Goal: Transaction & Acquisition: Download file/media

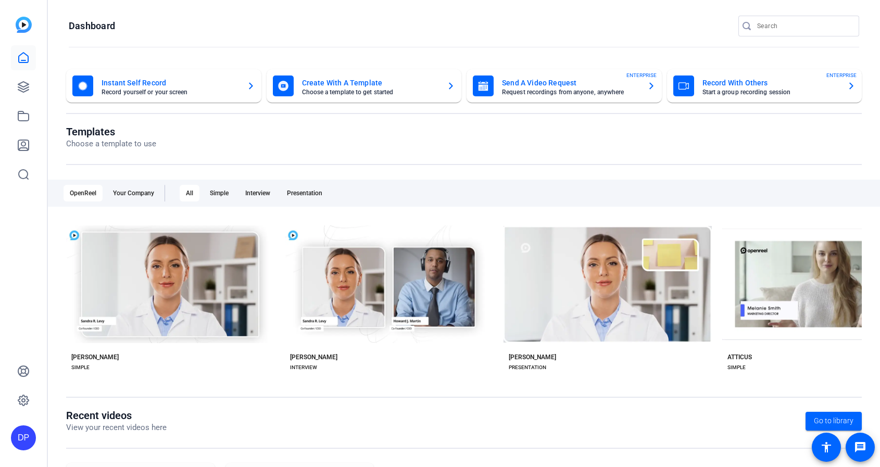
click at [162, 97] on mat-card "Instant Self Record Record yourself or your screen" at bounding box center [163, 85] width 195 height 33
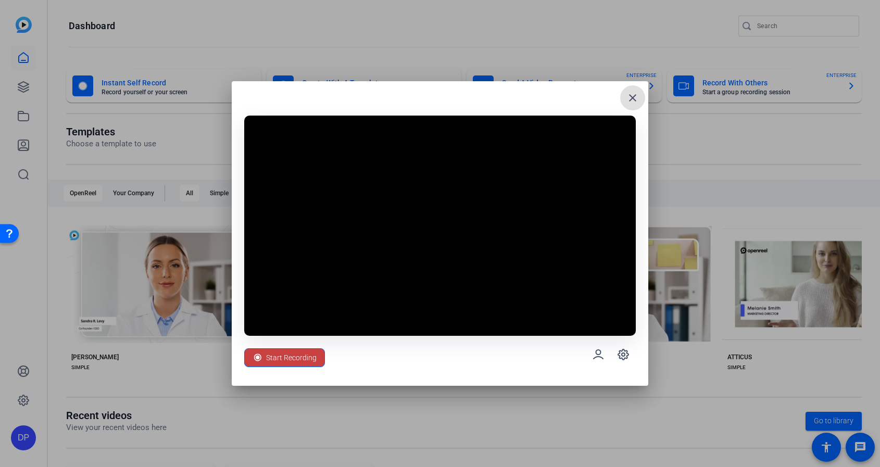
click at [296, 362] on span "Start Recording" at bounding box center [291, 358] width 51 height 20
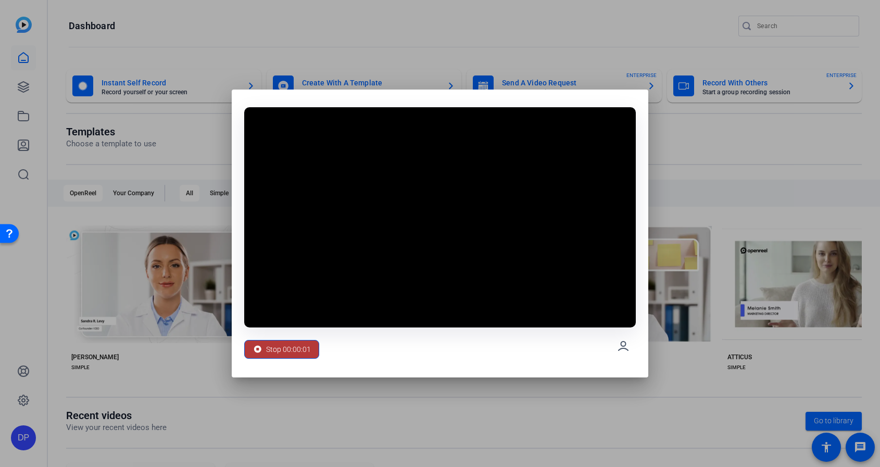
click at [292, 352] on span "Stop 00:00:01" at bounding box center [288, 350] width 45 height 20
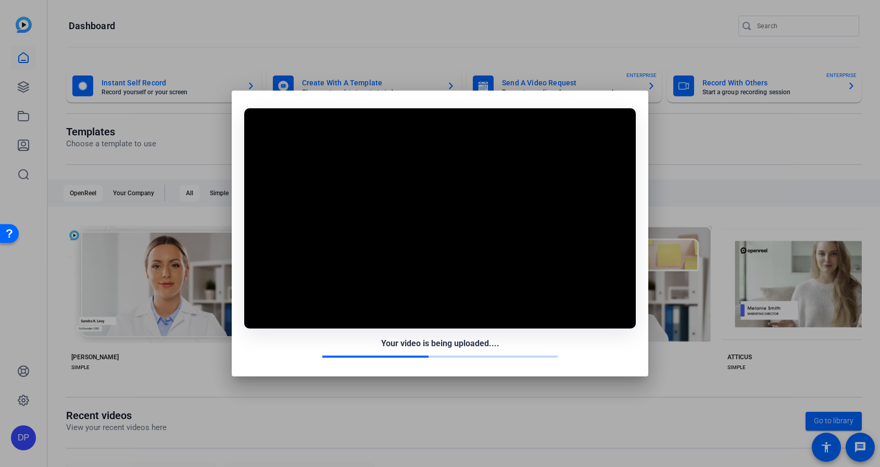
click at [666, 113] on div at bounding box center [440, 233] width 880 height 467
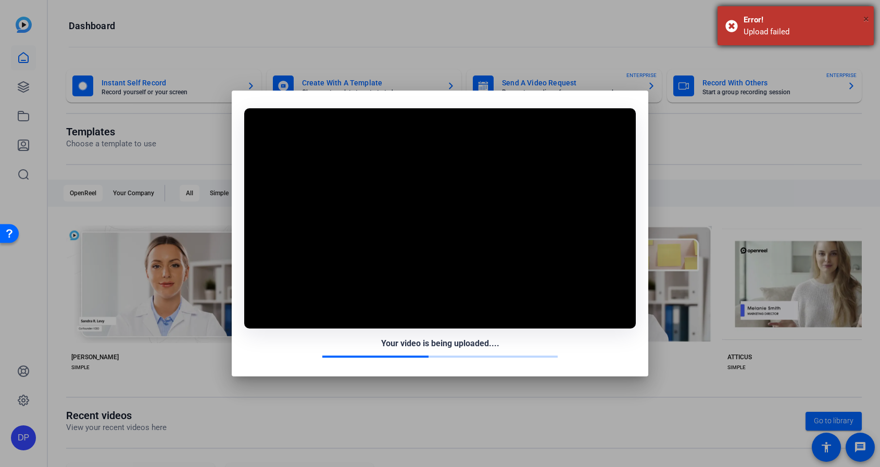
click at [868, 18] on span "×" at bounding box center [867, 19] width 6 height 13
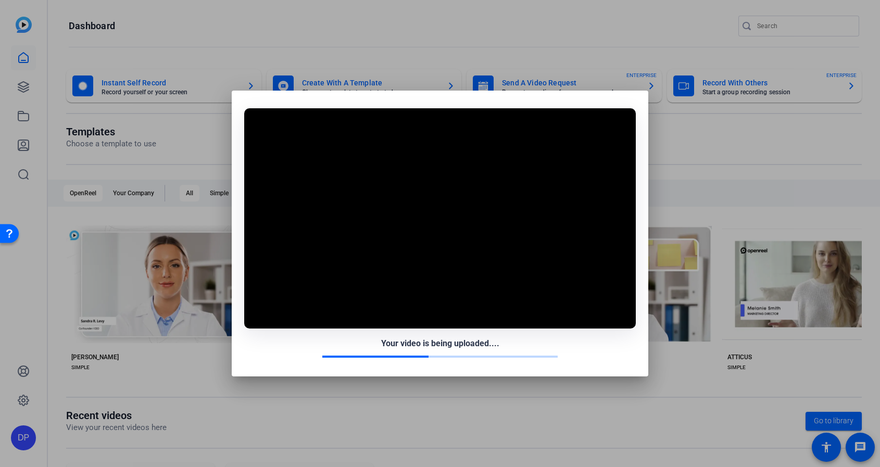
click at [605, 169] on video at bounding box center [440, 218] width 392 height 220
click at [624, 76] on div at bounding box center [440, 233] width 880 height 467
click at [593, 30] on div at bounding box center [440, 233] width 880 height 467
click at [608, 184] on video at bounding box center [440, 218] width 392 height 220
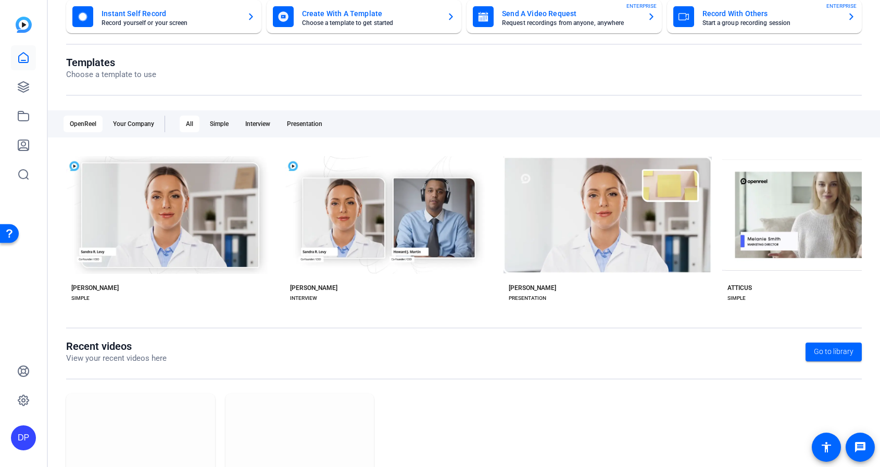
scroll to position [135, 0]
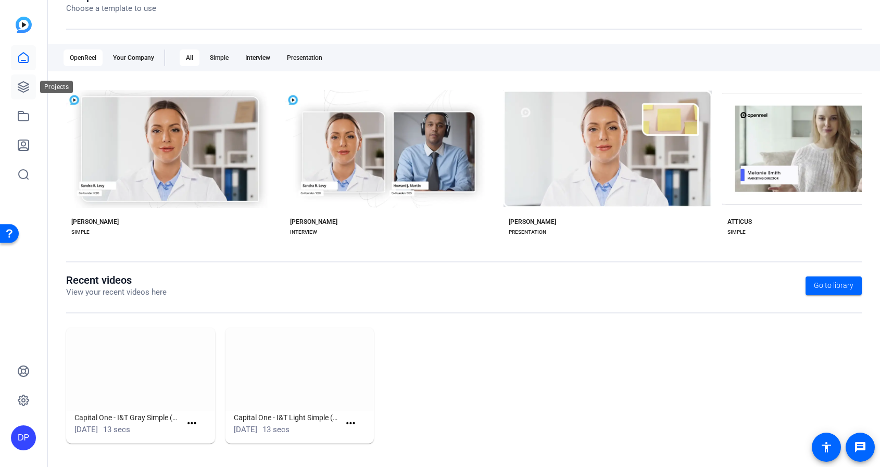
click at [21, 84] on icon at bounding box center [23, 87] width 13 height 13
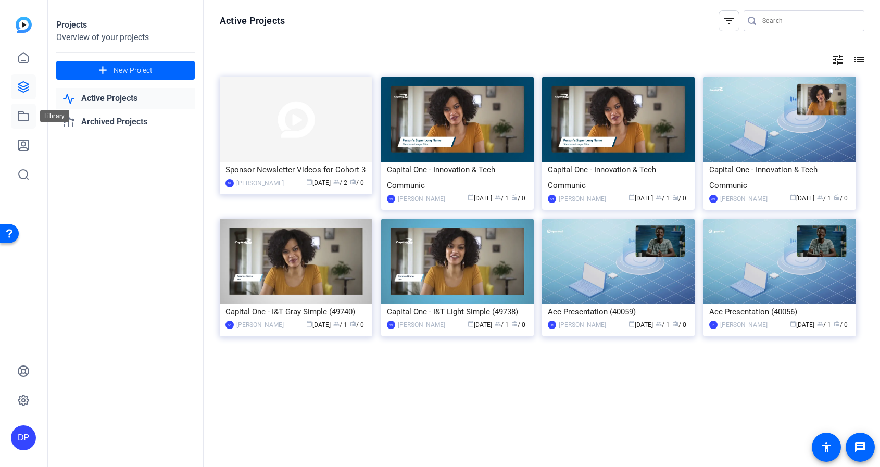
click at [24, 113] on icon at bounding box center [23, 115] width 10 height 9
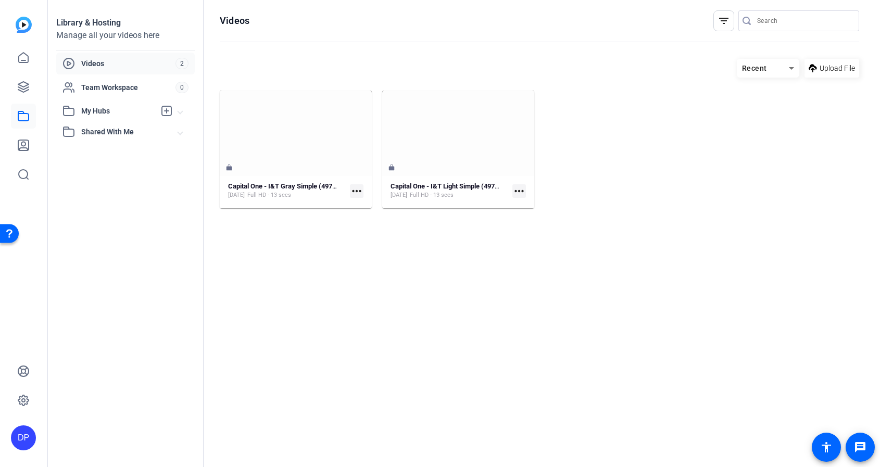
click at [325, 261] on hosting-listing "Recent Upload File Capital One - I&T Gray Simple (49740) [DATE] Full HD - 13 se…" at bounding box center [540, 253] width 640 height 398
click at [821, 69] on span "Upload File" at bounding box center [837, 68] width 35 height 11
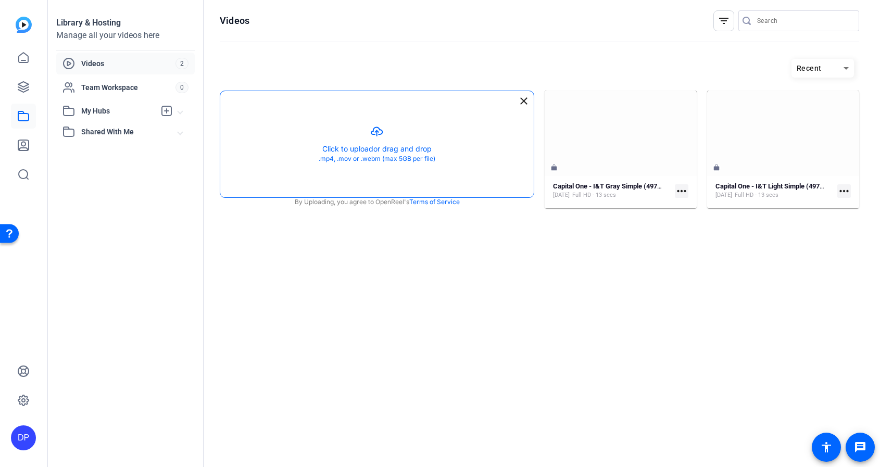
click at [443, 157] on button "button" at bounding box center [377, 144] width 314 height 106
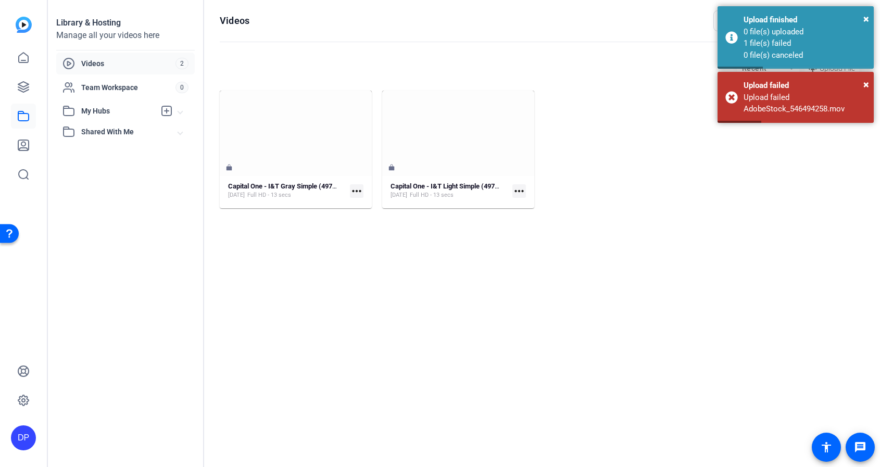
click at [256, 341] on hosting-listing "Recent Upload File Capital One - I&T Gray Simple (49740) [DATE] Full HD - 13 se…" at bounding box center [540, 253] width 640 height 398
